Goal: Task Accomplishment & Management: Manage account settings

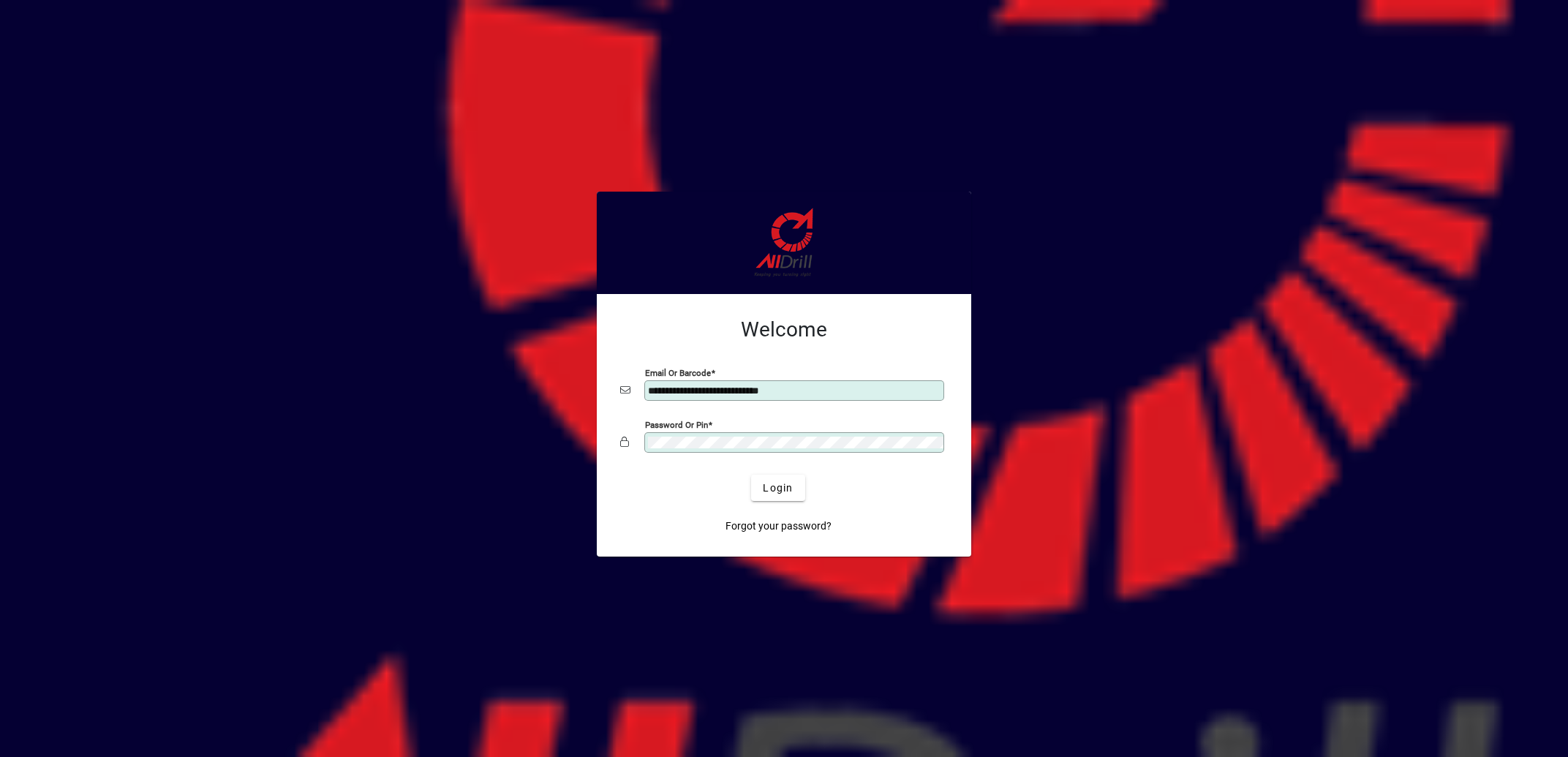
type input "**********"
click at [779, 490] on span "Login" at bounding box center [778, 488] width 30 height 16
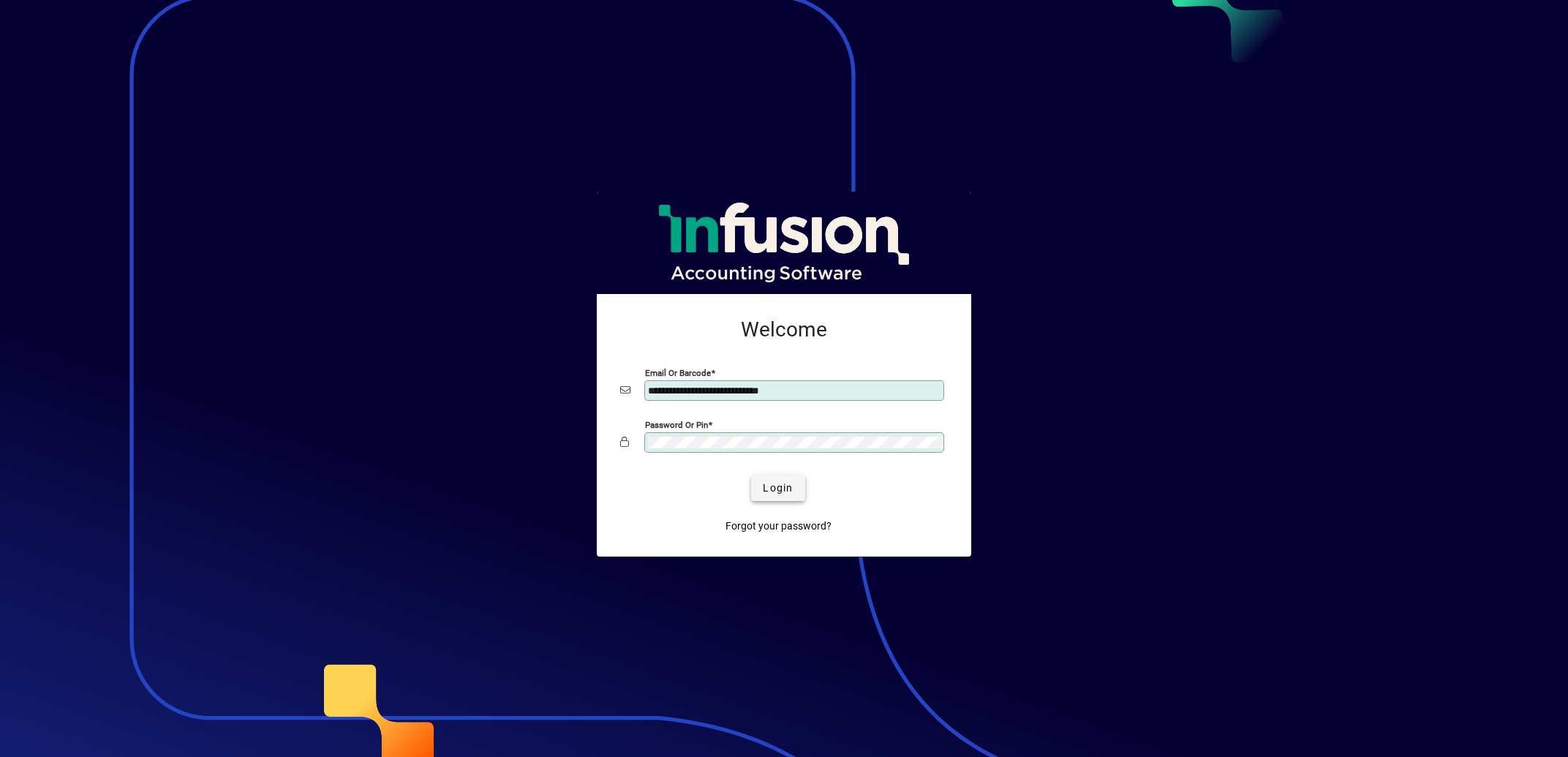
type input "**********"
click at [781, 488] on span "Login" at bounding box center [778, 488] width 30 height 16
